Goal: Find specific page/section: Find specific page/section

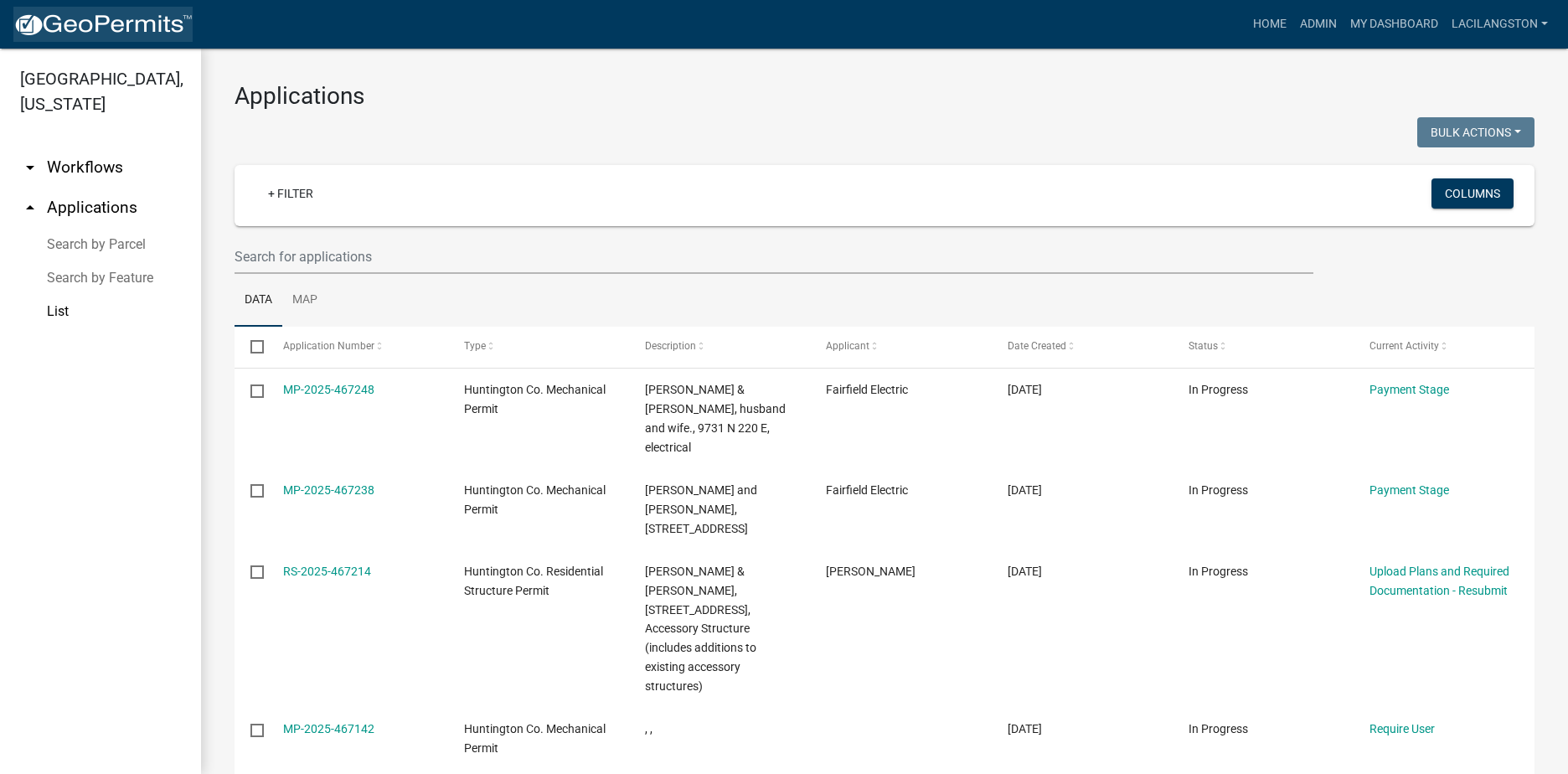
click at [70, 23] on img at bounding box center [102, 25] width 179 height 25
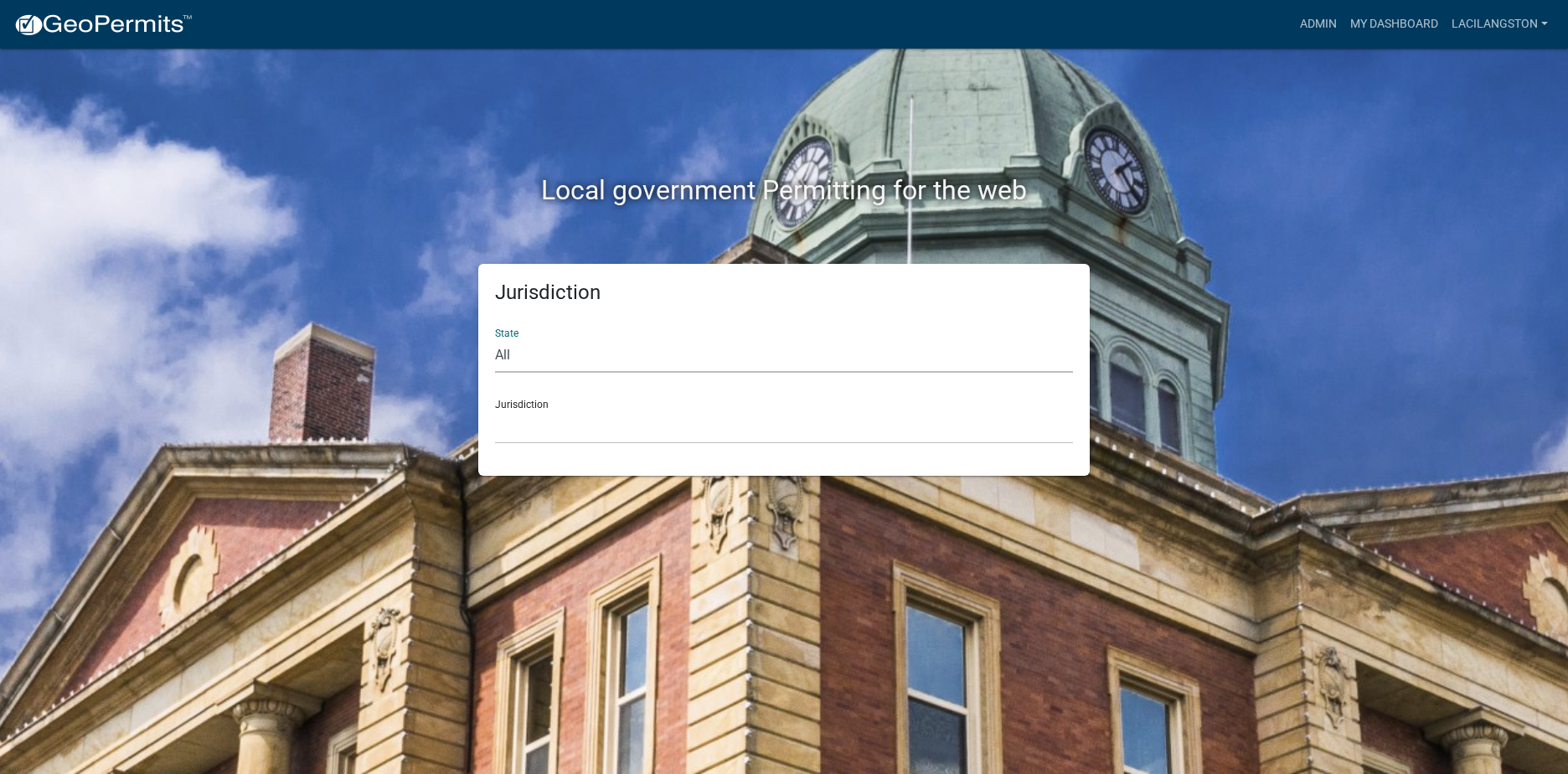
click at [506, 350] on select "All [US_STATE] [US_STATE] [US_STATE] [US_STATE] [US_STATE] [US_STATE] [US_STATE…" at bounding box center [784, 355] width 578 height 34
select select "[US_STATE]"
click at [495, 338] on select "All [US_STATE] [US_STATE] [US_STATE] [US_STATE] [US_STATE] [US_STATE] [US_STATE…" at bounding box center [784, 355] width 578 height 34
click at [530, 427] on select "City of [GEOGRAPHIC_DATA], [US_STATE] City of [GEOGRAPHIC_DATA], [US_STATE] Cit…" at bounding box center [784, 427] width 578 height 34
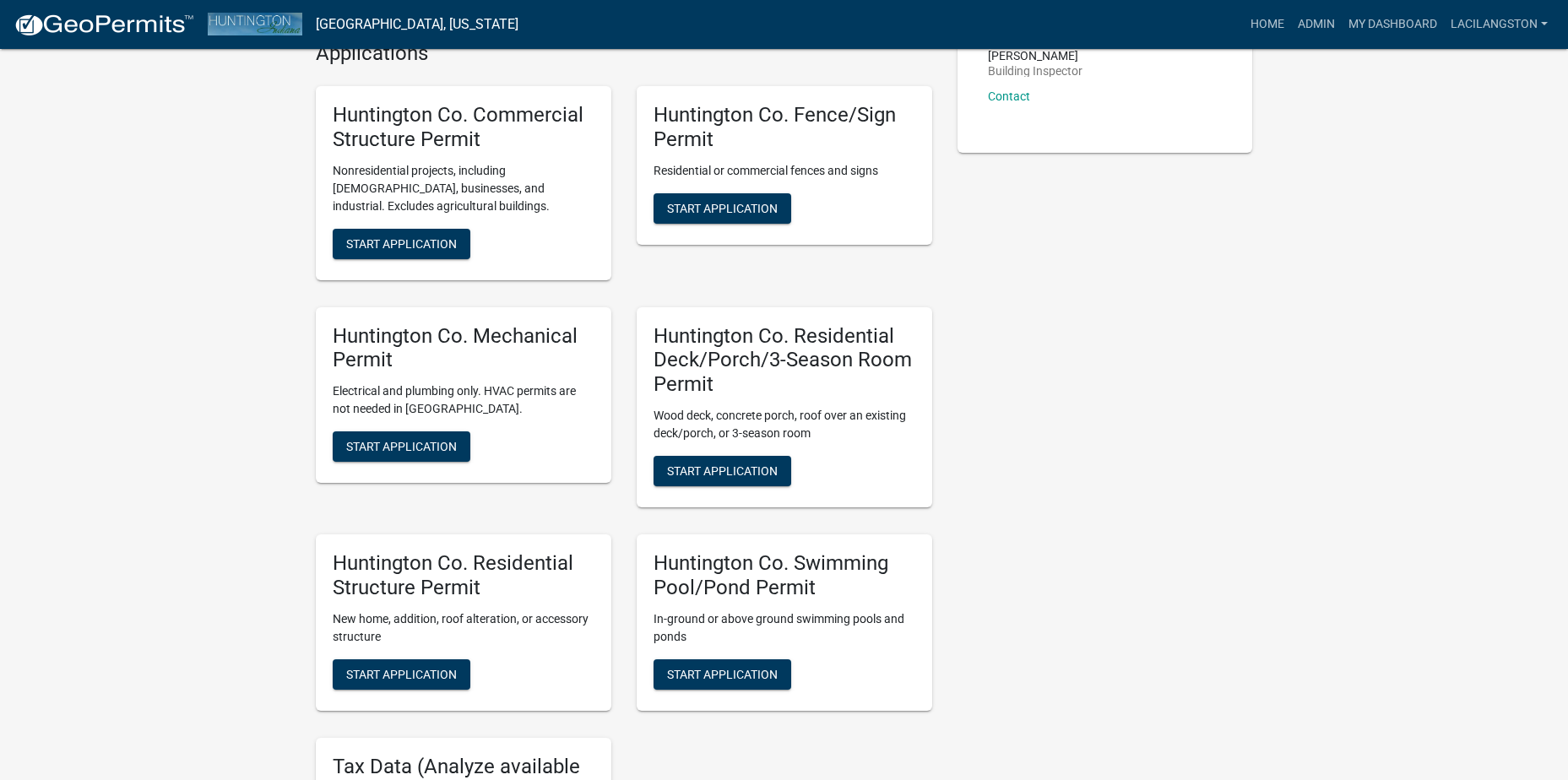
scroll to position [507, 0]
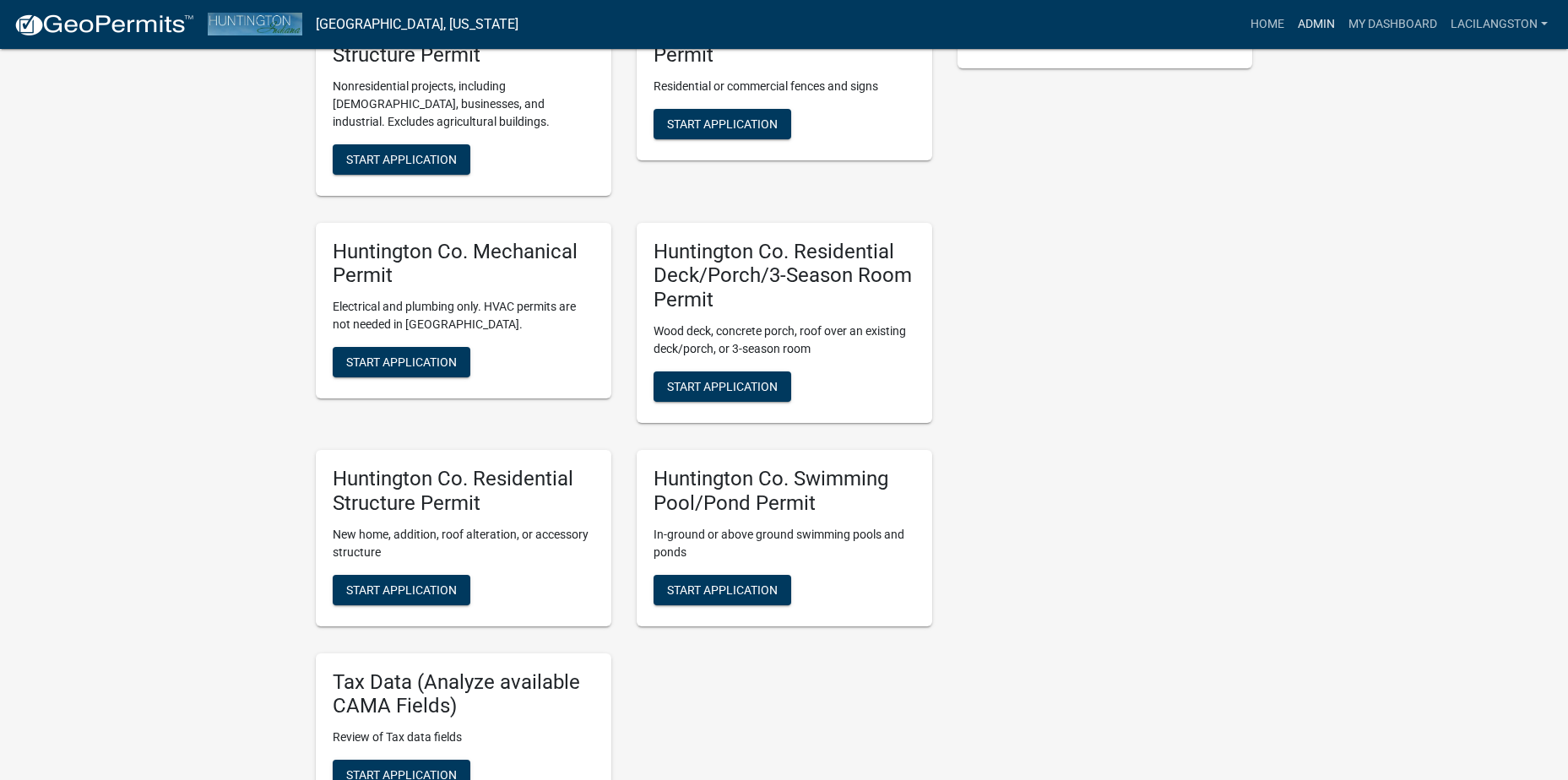
click at [1329, 18] on link "Admin" at bounding box center [1316, 24] width 50 height 32
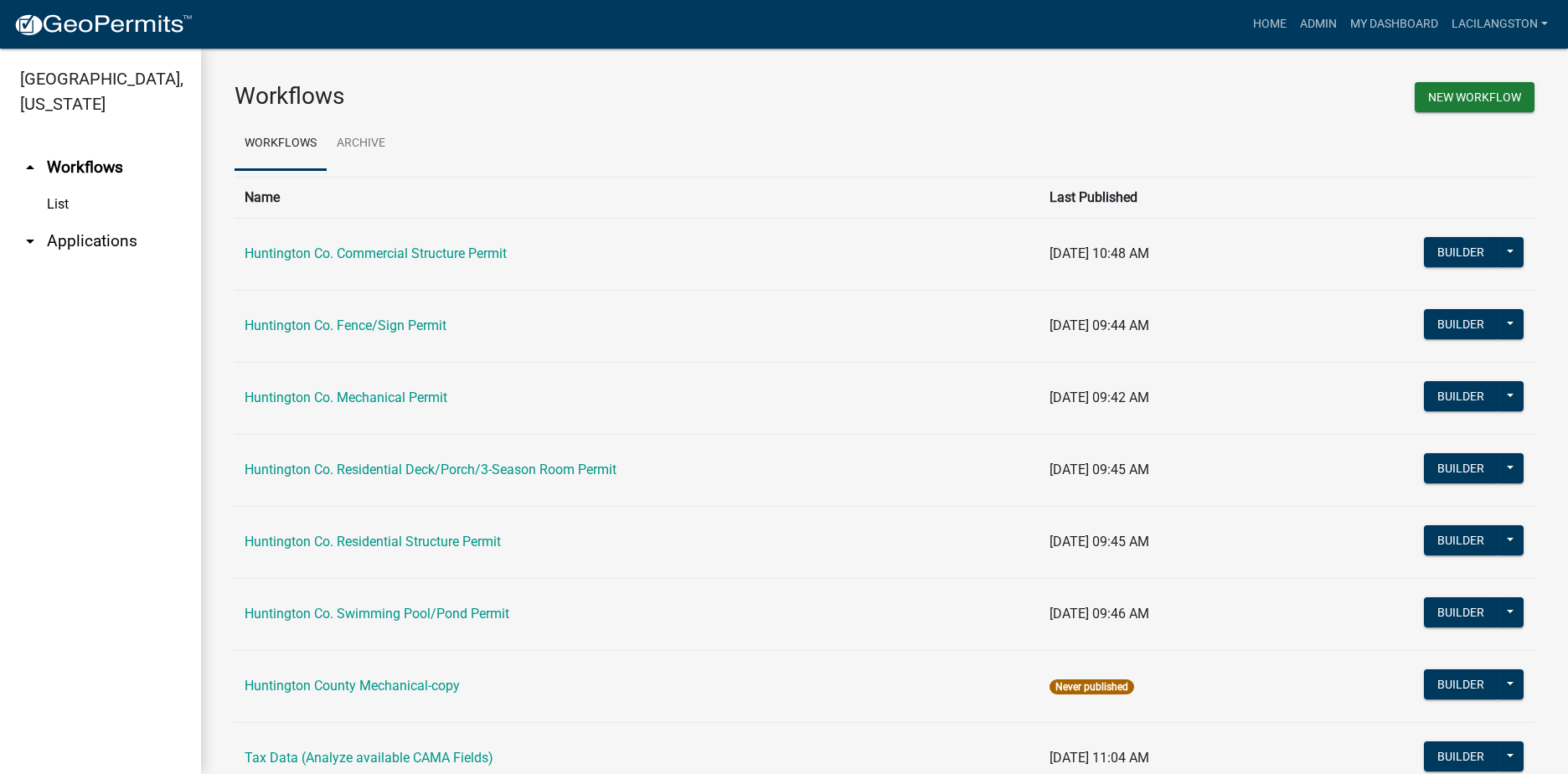
click at [68, 243] on link "arrow_drop_down Applications" at bounding box center [101, 241] width 201 height 40
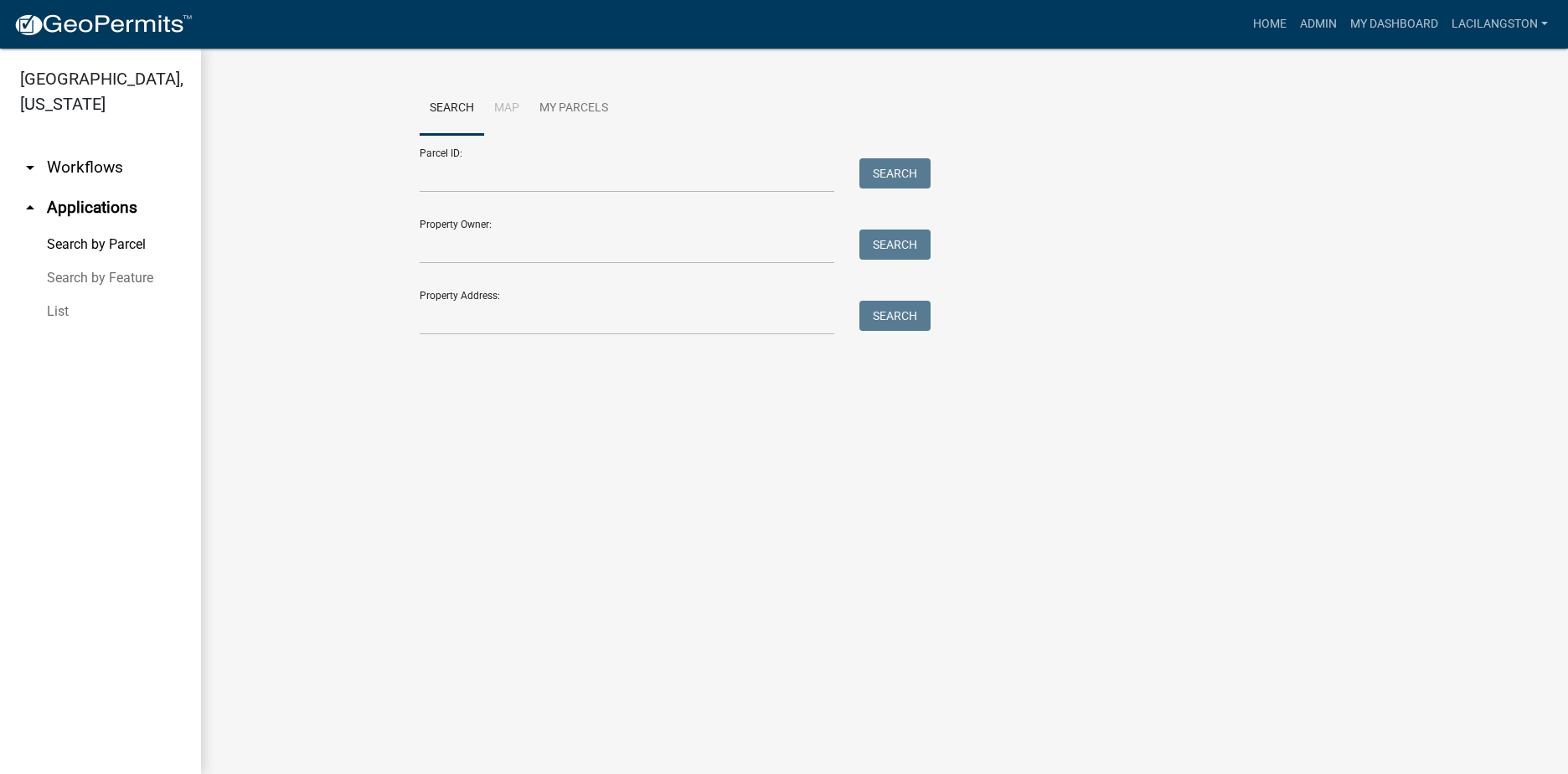
click at [49, 316] on link "List" at bounding box center [101, 311] width 201 height 34
